Goal: Find specific page/section: Find specific page/section

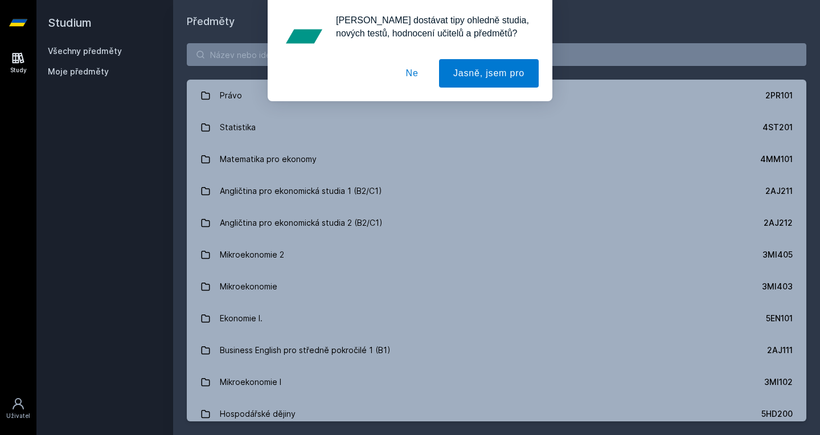
click at [384, 51] on div "[PERSON_NAME] dostávat tipy ohledně studia, nových testů, hodnocení učitelů a p…" at bounding box center [410, 50] width 285 height 101
click at [414, 71] on button "Ne" at bounding box center [412, 73] width 41 height 28
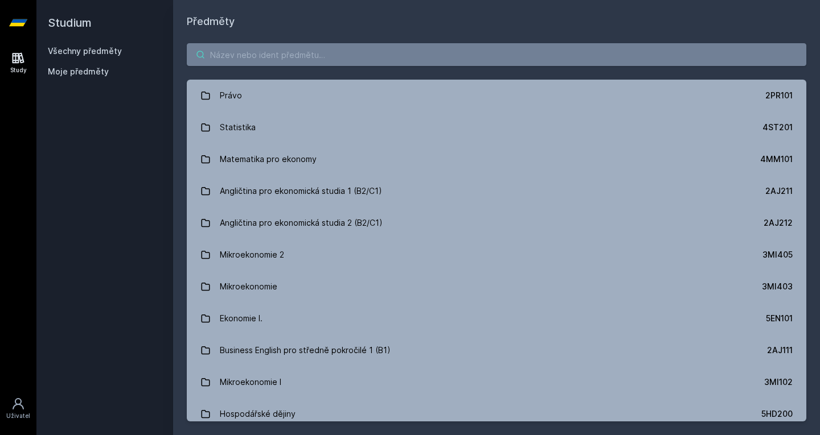
click at [374, 52] on input "search" at bounding box center [496, 54] width 619 height 23
type input "u"
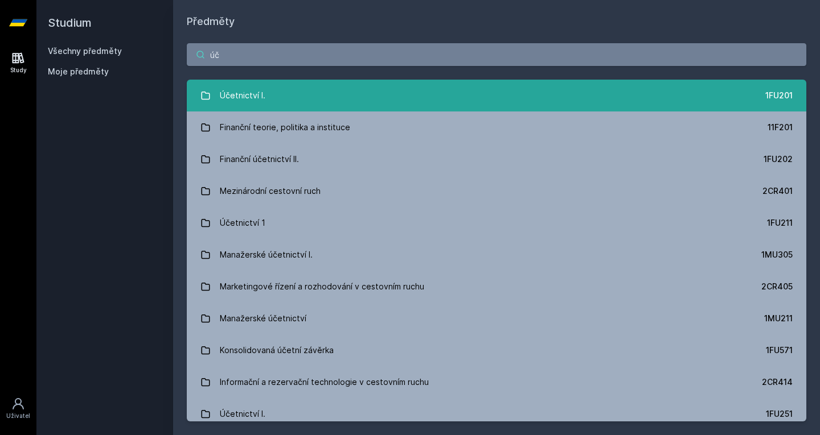
type input "úč"
click at [286, 104] on link "Účetnictví I. 1FU201" at bounding box center [496, 96] width 619 height 32
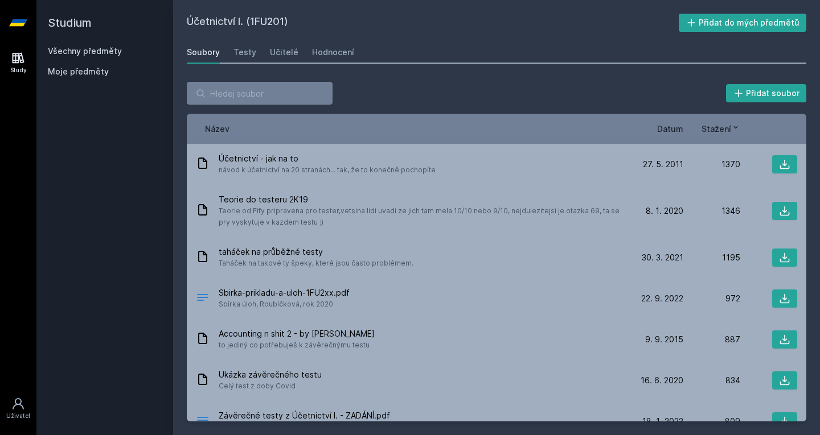
click at [667, 129] on span "Datum" at bounding box center [670, 129] width 26 height 12
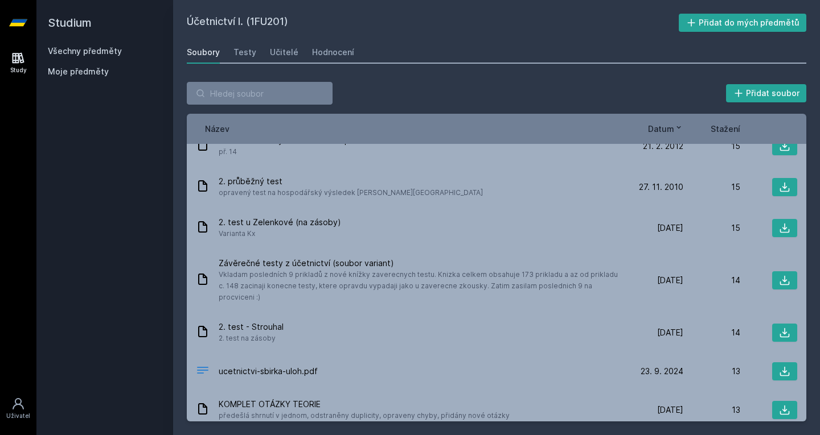
scroll to position [2353, 0]
click at [665, 123] on span "Datum" at bounding box center [661, 129] width 26 height 12
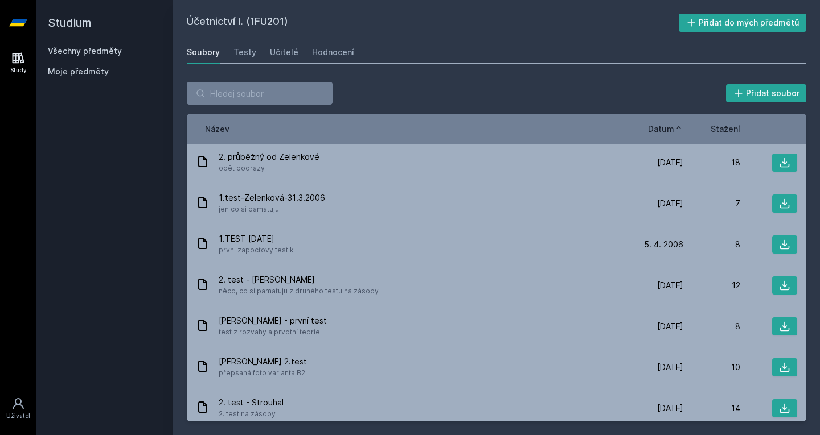
scroll to position [0, 0]
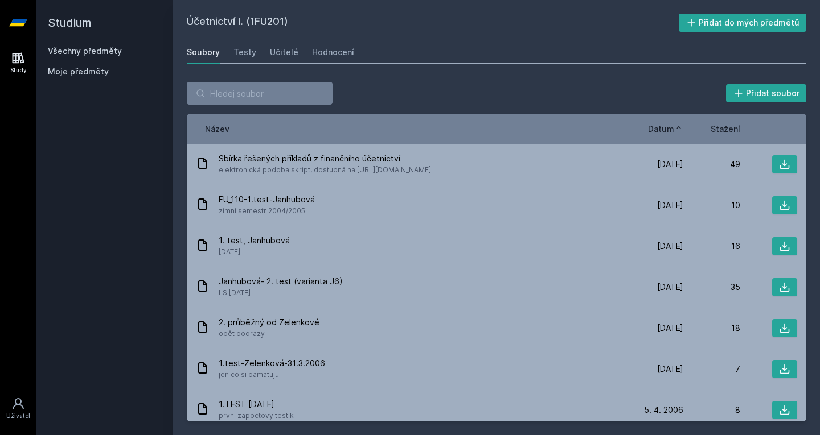
click at [672, 133] on span "Datum" at bounding box center [661, 129] width 26 height 12
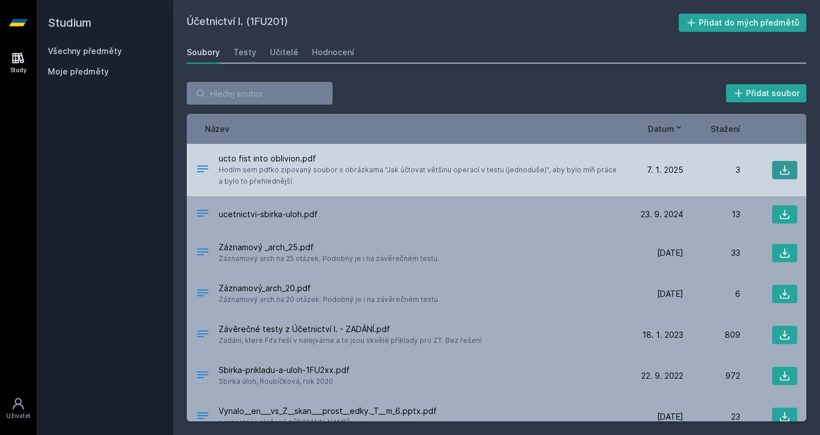
click at [782, 169] on icon at bounding box center [784, 169] width 11 height 11
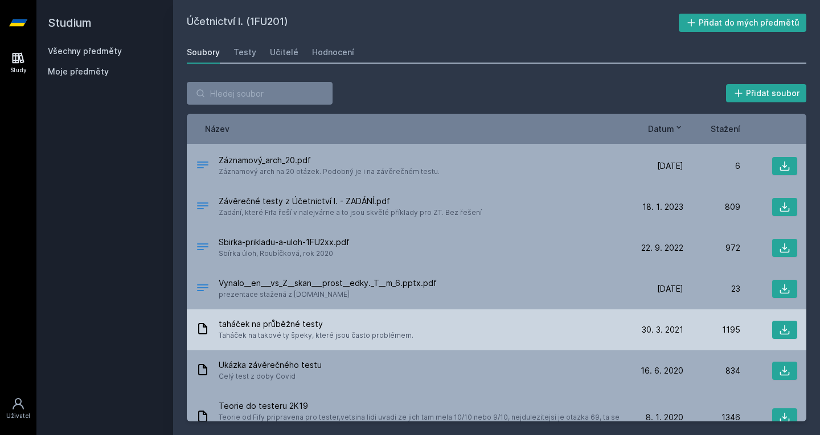
scroll to position [154, 0]
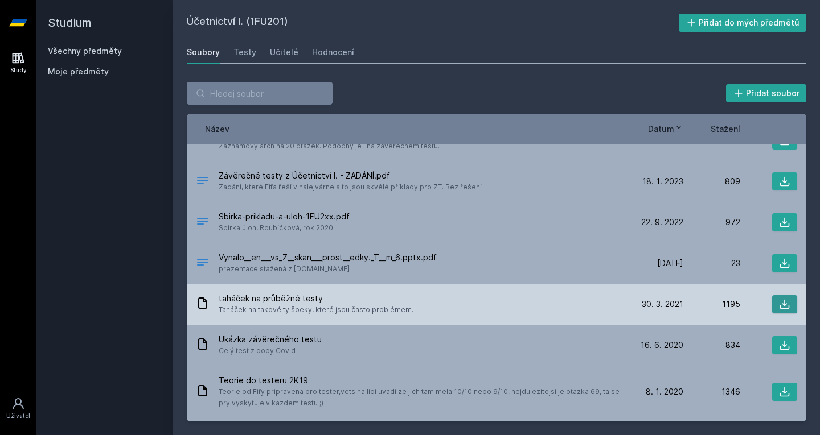
click at [779, 303] on icon at bounding box center [784, 304] width 11 height 11
